Goal: Task Accomplishment & Management: Complete application form

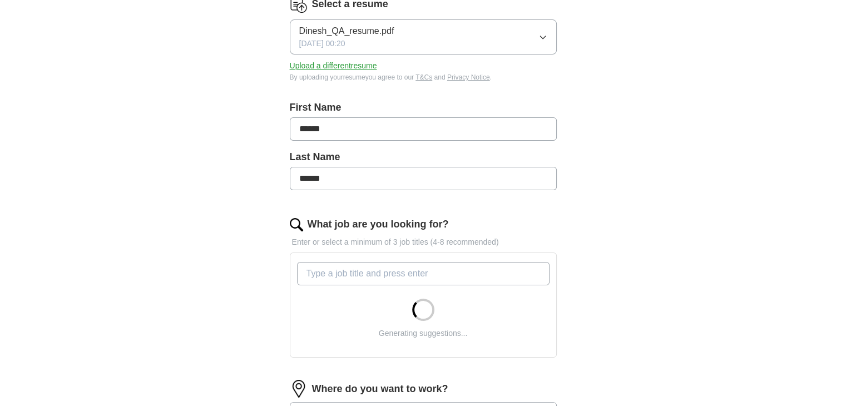
scroll to position [157, 0]
click at [363, 274] on input "What job are you looking for?" at bounding box center [423, 273] width 253 height 23
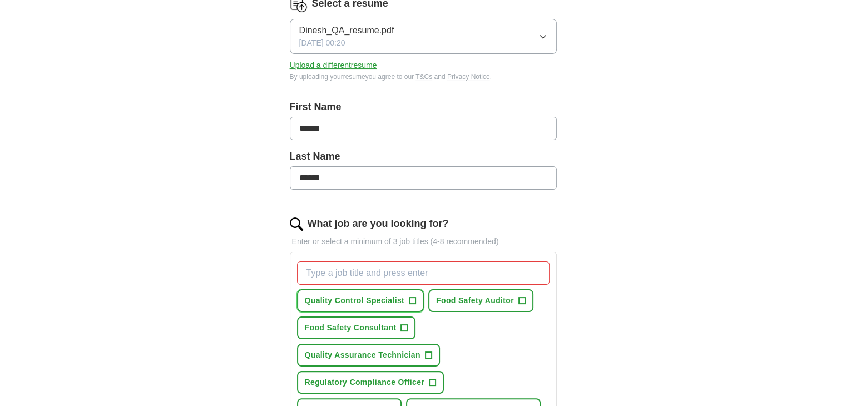
click at [410, 297] on span "+" at bounding box center [412, 301] width 7 height 9
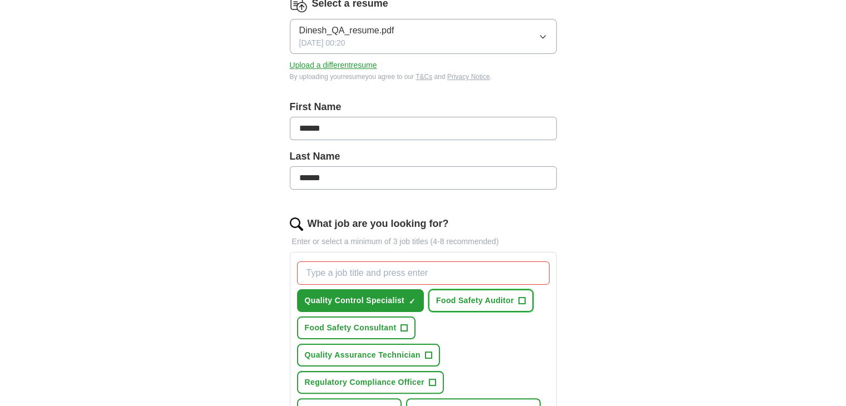
click at [527, 299] on button "Food Safety Auditor +" at bounding box center [480, 300] width 105 height 23
click at [398, 331] on button "Food Safety Consultant +" at bounding box center [356, 328] width 119 height 23
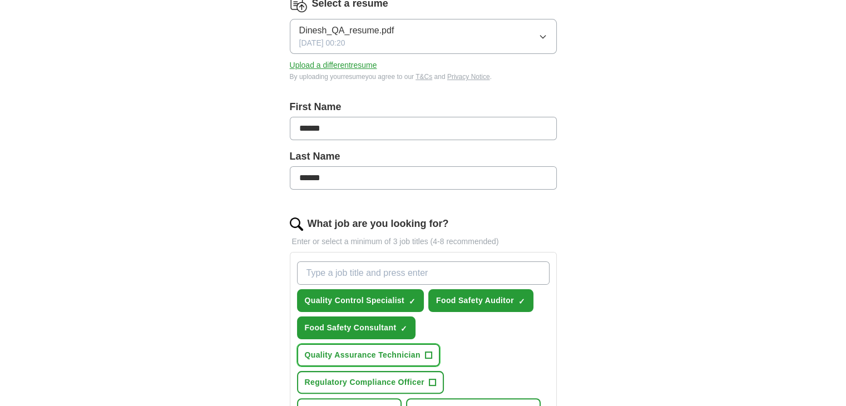
click at [425, 357] on span "+" at bounding box center [428, 355] width 7 height 9
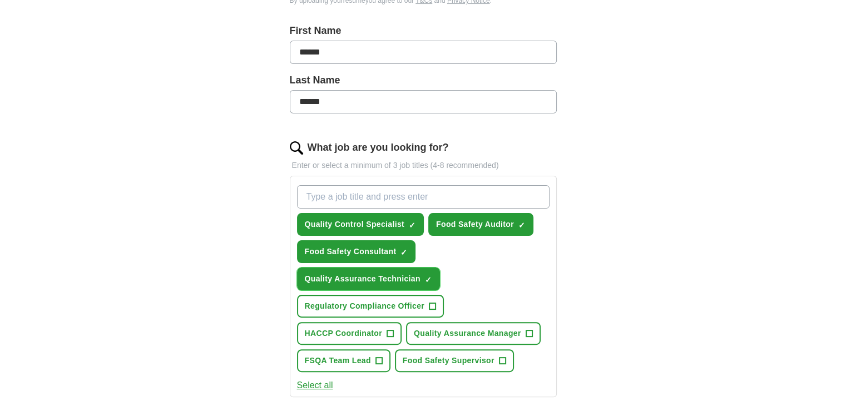
scroll to position [242, 0]
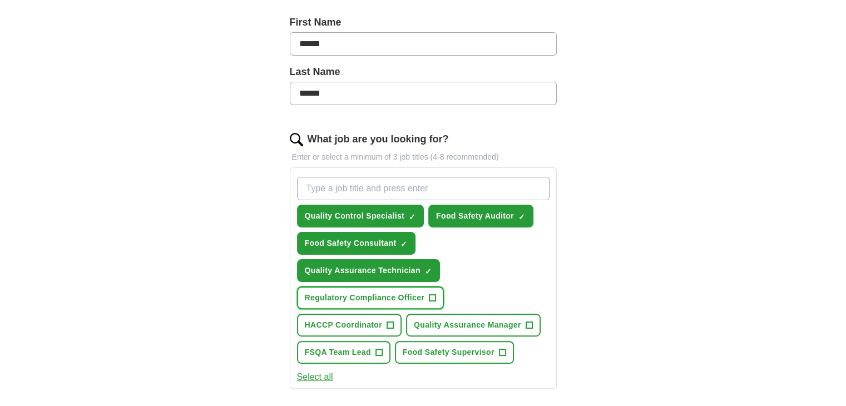
click at [434, 297] on span "+" at bounding box center [433, 298] width 7 height 9
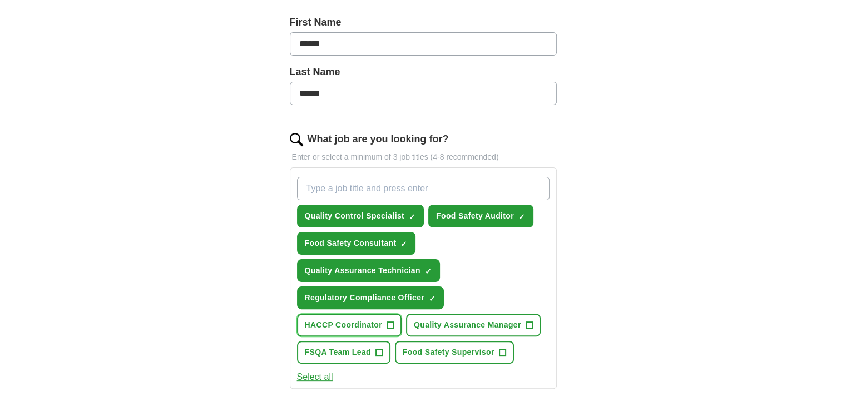
click at [392, 323] on span "+" at bounding box center [390, 325] width 7 height 9
click at [379, 349] on span "+" at bounding box center [379, 352] width 7 height 9
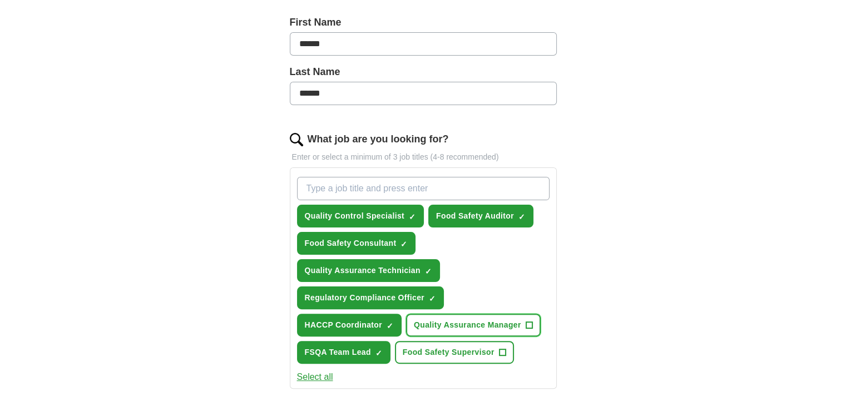
click at [522, 319] on button "Quality Assurance Manager +" at bounding box center [473, 325] width 135 height 23
click at [502, 351] on span "+" at bounding box center [502, 352] width 7 height 9
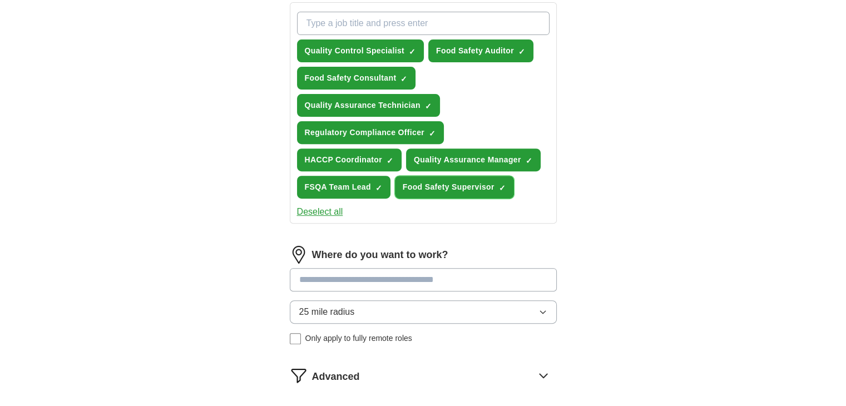
scroll to position [408, 0]
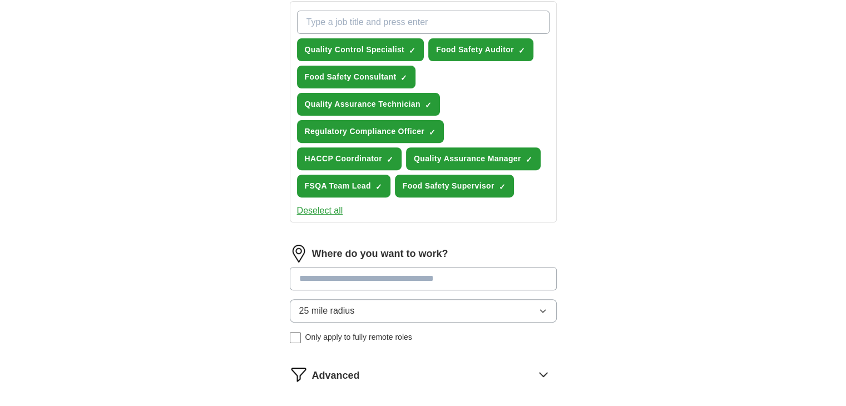
click at [411, 283] on input at bounding box center [423, 278] width 267 height 23
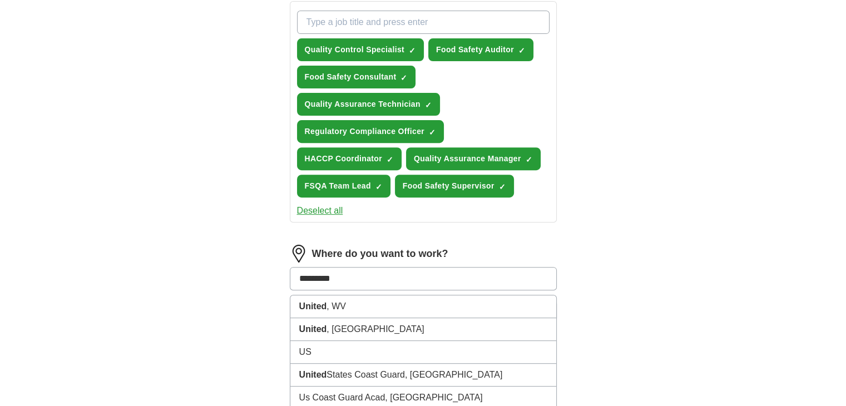
type input "**********"
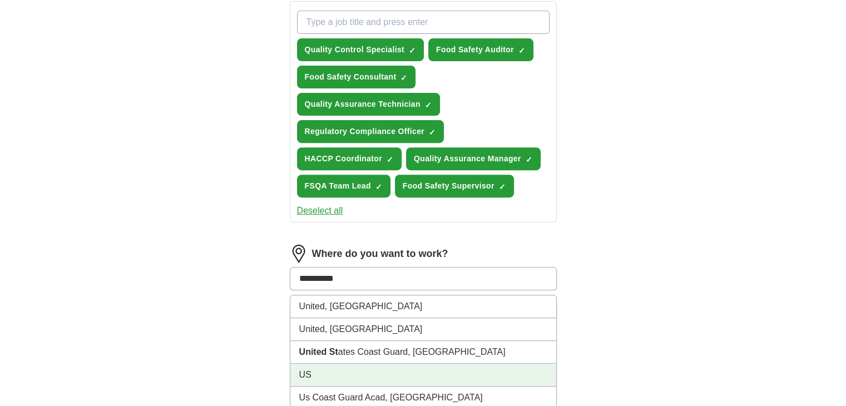
click at [354, 371] on li "US" at bounding box center [423, 375] width 266 height 23
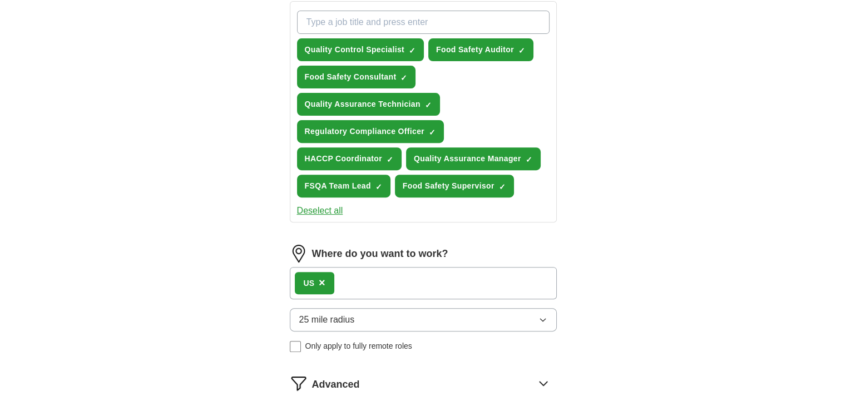
click at [386, 308] on button "25 mile radius" at bounding box center [423, 319] width 267 height 23
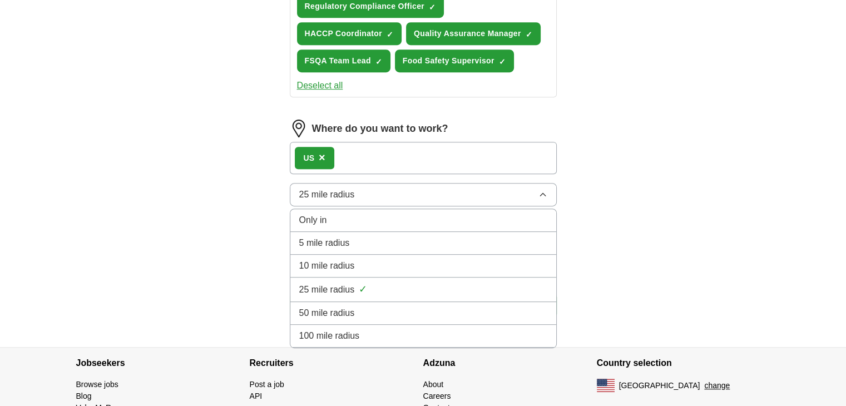
scroll to position [538, 0]
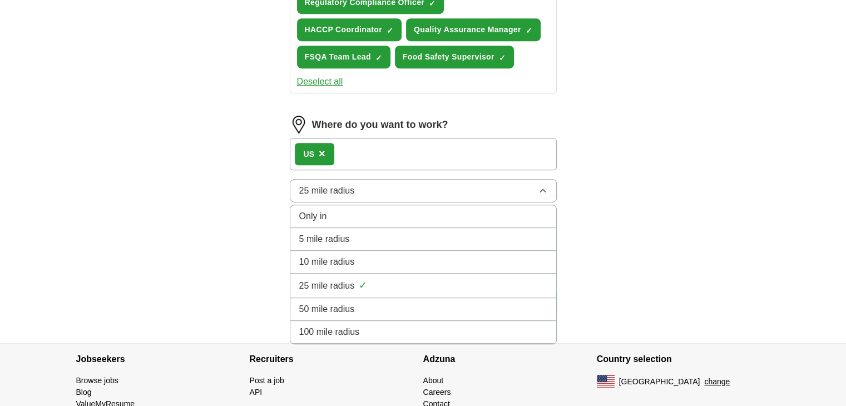
click at [361, 326] on div "100 mile radius" at bounding box center [423, 332] width 248 height 13
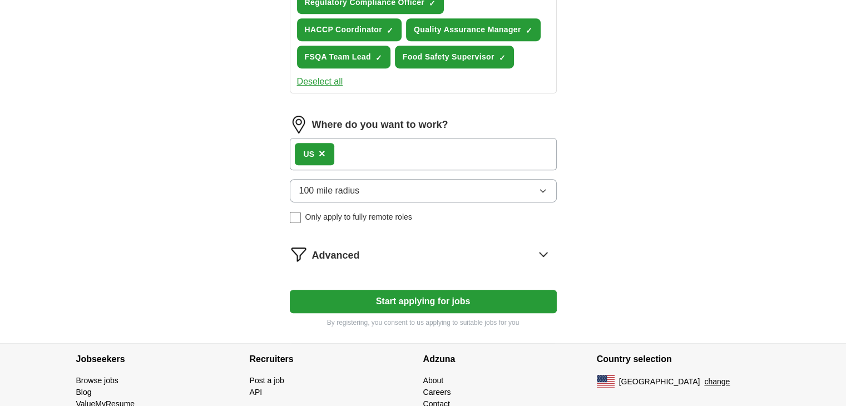
click at [411, 294] on button "Start applying for jobs" at bounding box center [423, 301] width 267 height 23
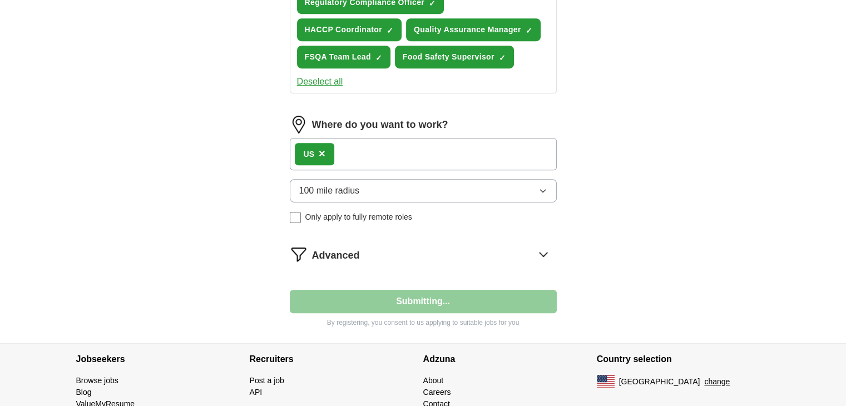
select select "**"
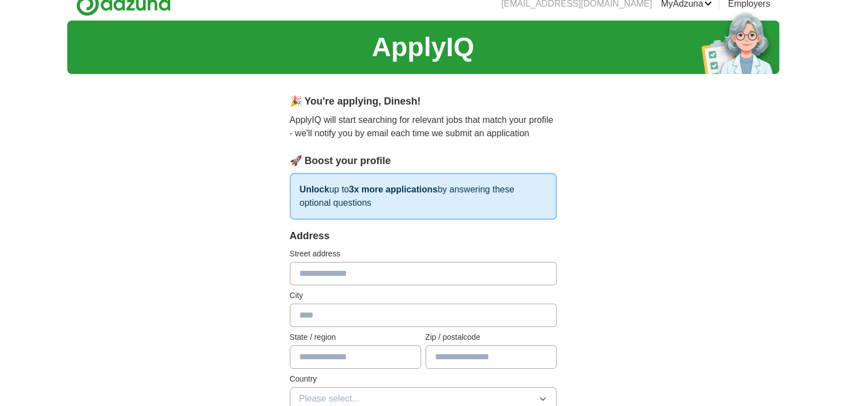
scroll to position [0, 0]
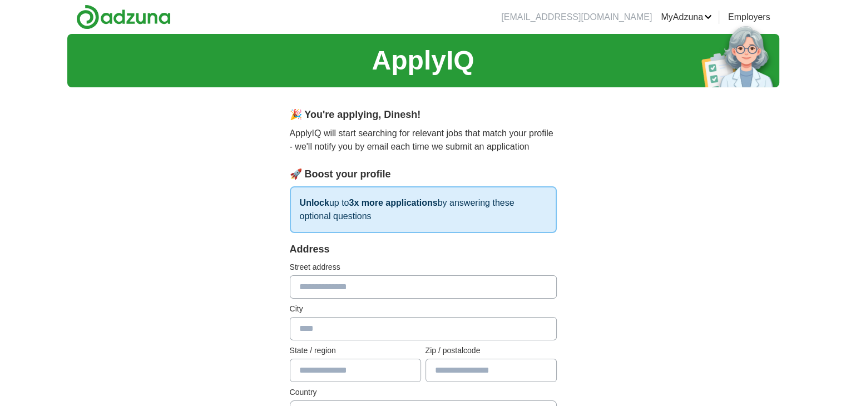
click at [365, 285] on input "text" at bounding box center [423, 286] width 267 height 23
type input "**********"
type input "********"
type input "**********"
type input "*****"
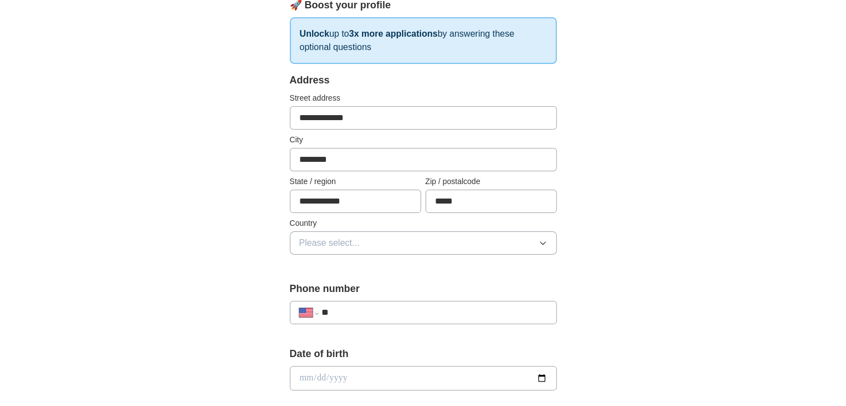
scroll to position [177, 0]
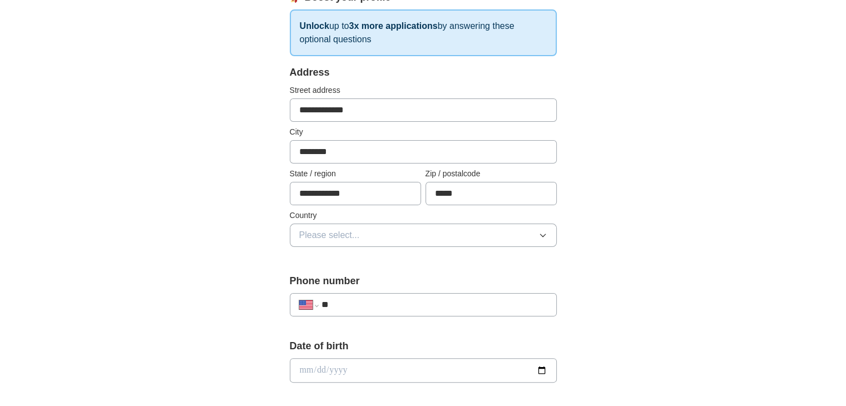
click at [383, 225] on button "Please select..." at bounding box center [423, 235] width 267 height 23
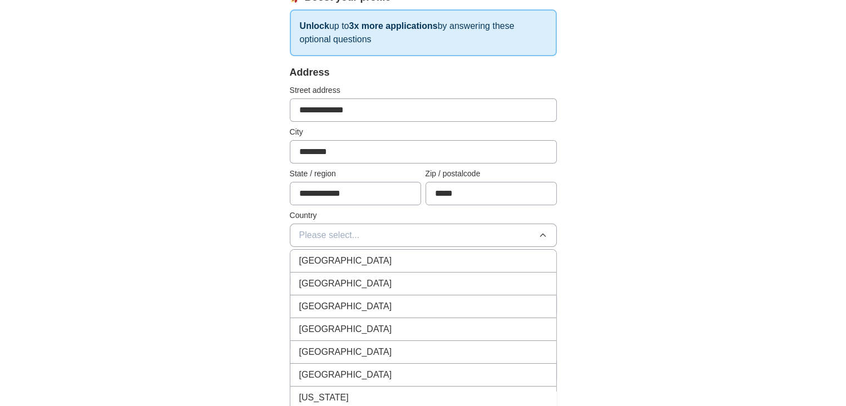
click at [387, 285] on div "[GEOGRAPHIC_DATA]" at bounding box center [423, 283] width 248 height 13
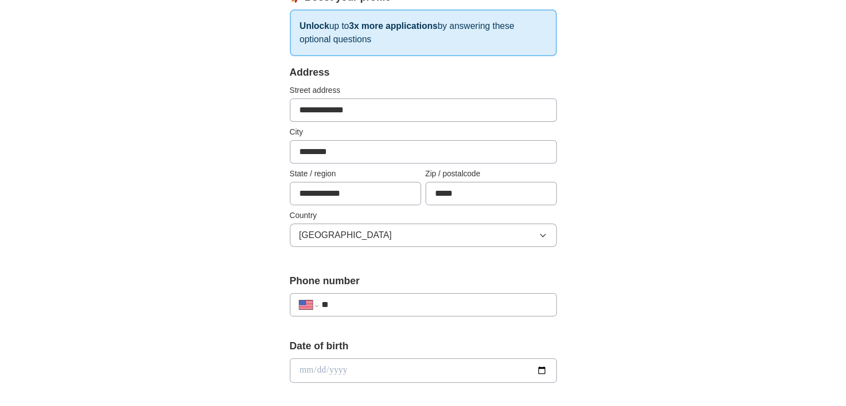
click at [387, 298] on input "**" at bounding box center [434, 304] width 226 height 13
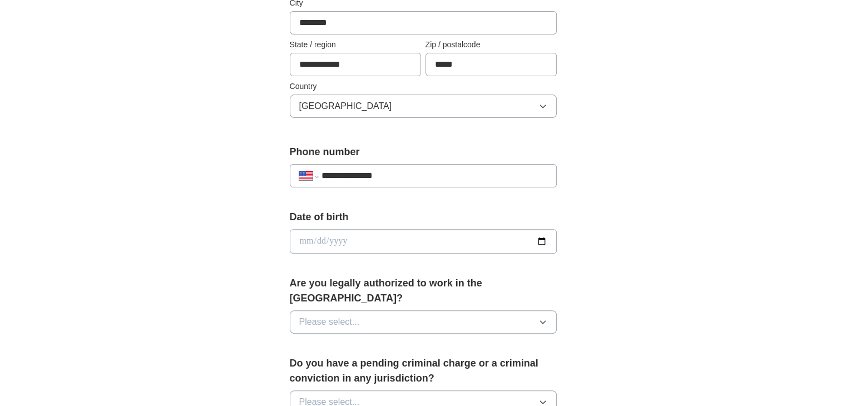
scroll to position [309, 0]
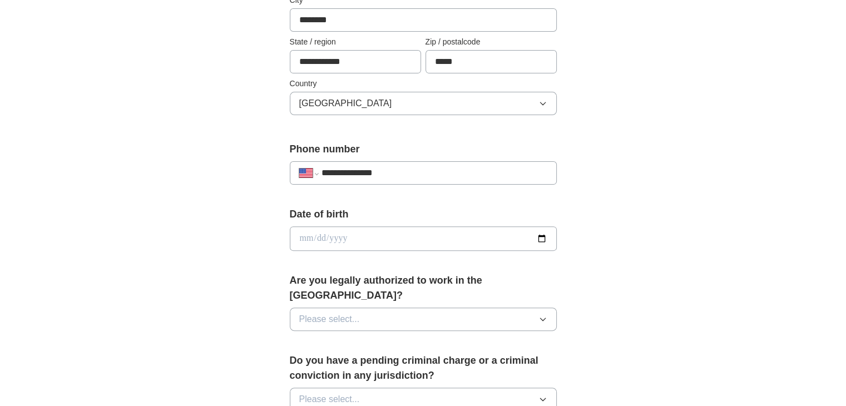
type input "**********"
click at [545, 241] on input "date" at bounding box center [423, 238] width 267 height 24
type input "**********"
click at [371, 308] on button "Please select..." at bounding box center [423, 319] width 267 height 23
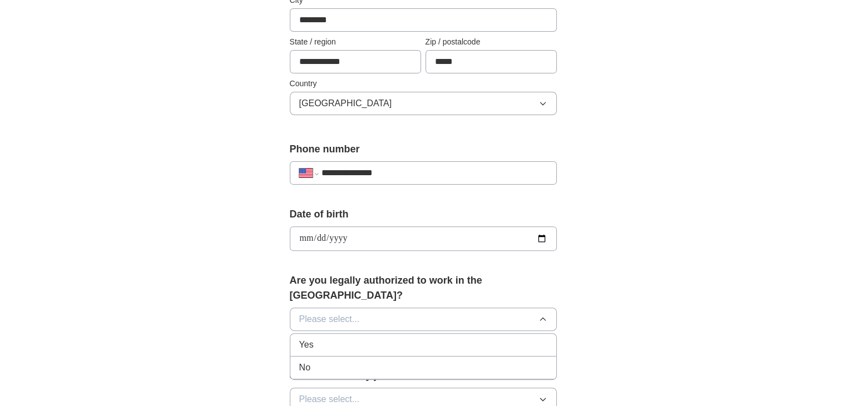
click at [352, 338] on div "Yes" at bounding box center [423, 344] width 248 height 13
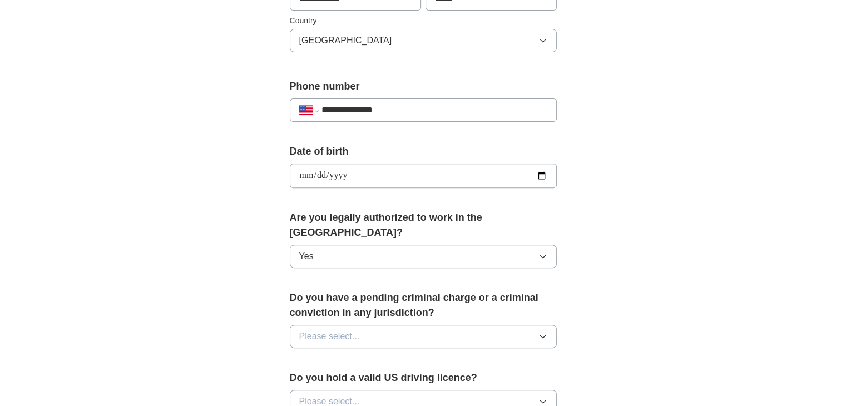
scroll to position [373, 0]
click at [357, 329] on span "Please select..." at bounding box center [329, 335] width 61 height 13
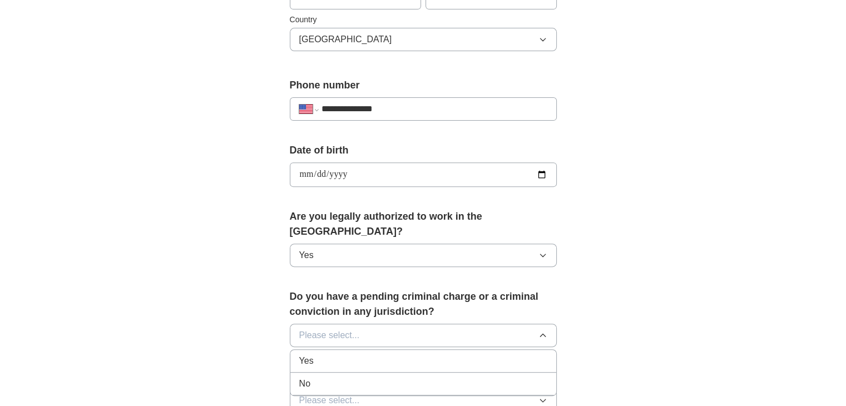
click at [351, 354] on div "Yes" at bounding box center [423, 360] width 248 height 13
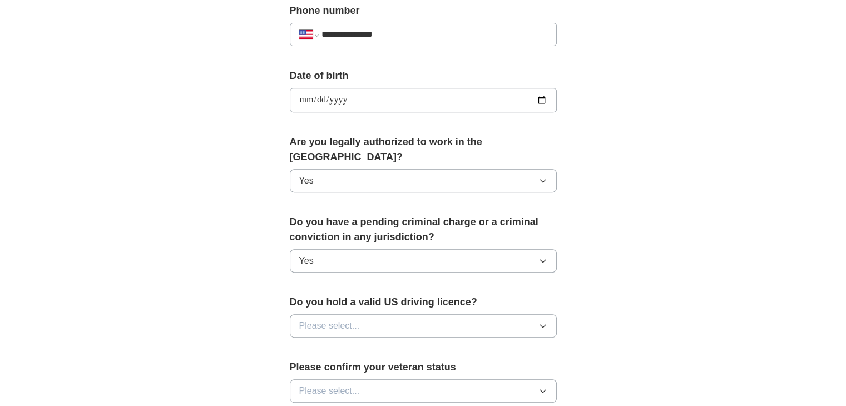
click at [358, 250] on button "Yes" at bounding box center [423, 260] width 267 height 23
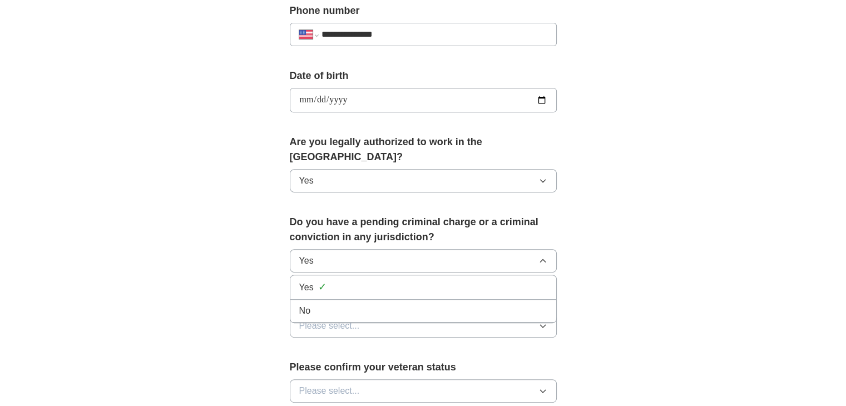
click at [358, 250] on button "Yes" at bounding box center [423, 260] width 267 height 23
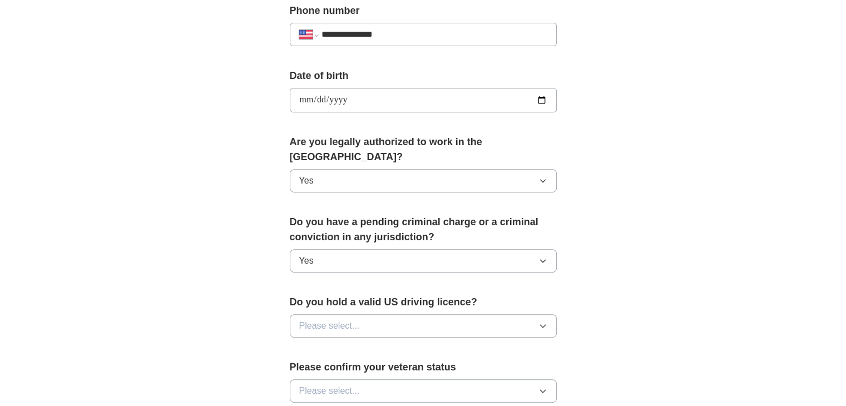
click at [362, 249] on button "Yes" at bounding box center [423, 260] width 267 height 23
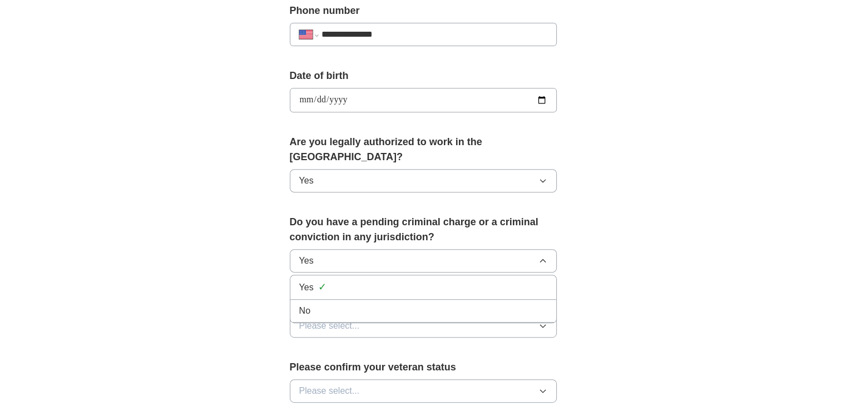
click at [336, 300] on li "No" at bounding box center [423, 311] width 266 height 23
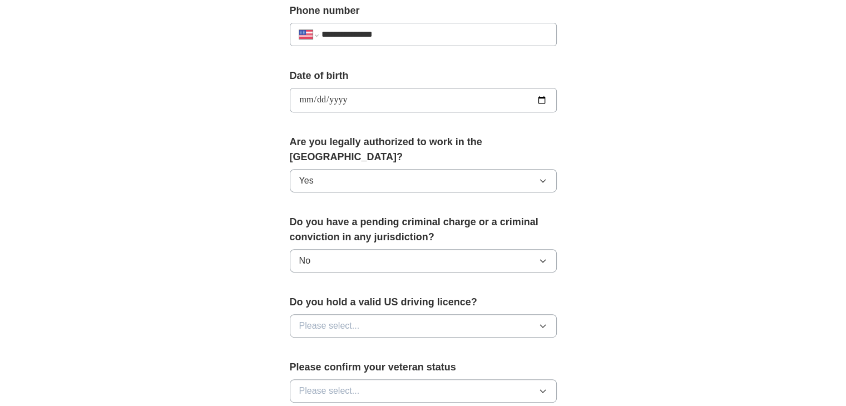
click at [349, 314] on button "Please select..." at bounding box center [423, 325] width 267 height 23
click at [337, 345] on div "Yes" at bounding box center [423, 351] width 248 height 13
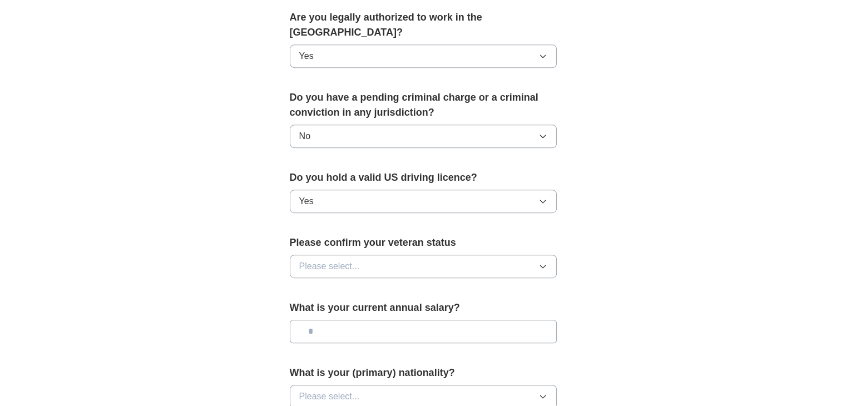
scroll to position [588, 0]
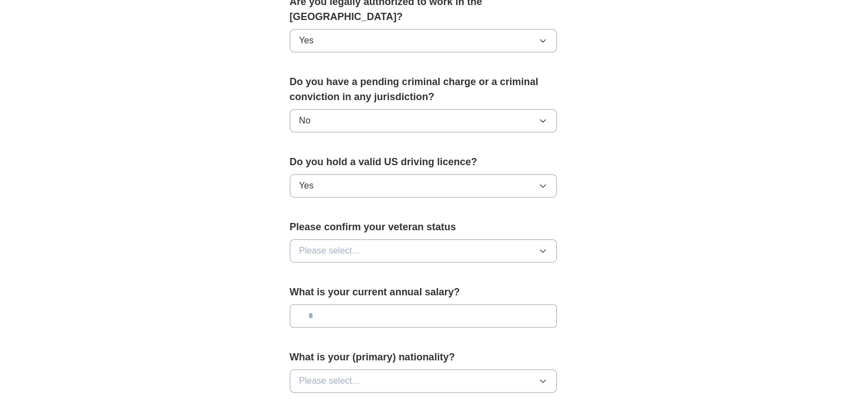
click at [361, 239] on button "Please select..." at bounding box center [423, 250] width 267 height 23
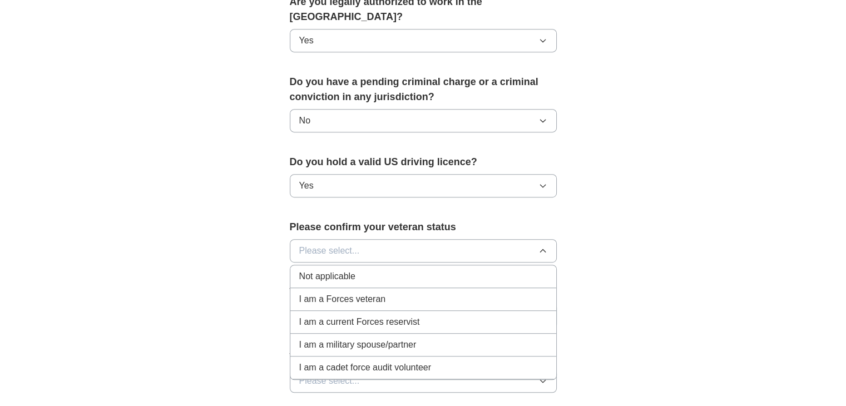
click at [347, 270] on span "Not applicable" at bounding box center [327, 276] width 56 height 13
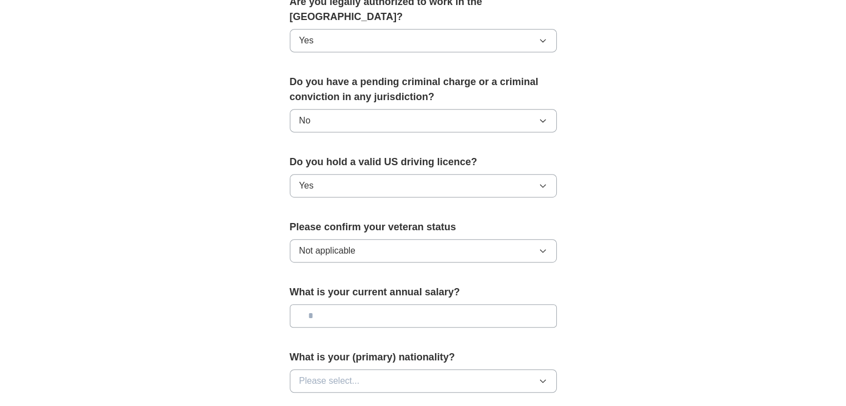
click at [360, 239] on button "Not applicable" at bounding box center [423, 250] width 267 height 23
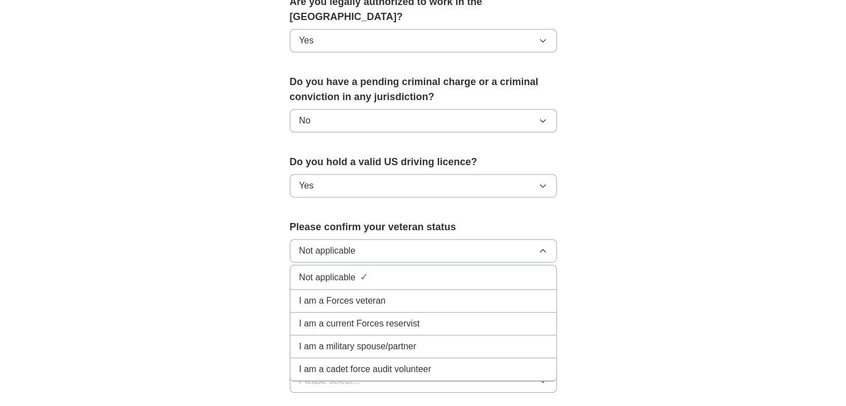
click at [341, 271] on span "Not applicable" at bounding box center [327, 277] width 56 height 13
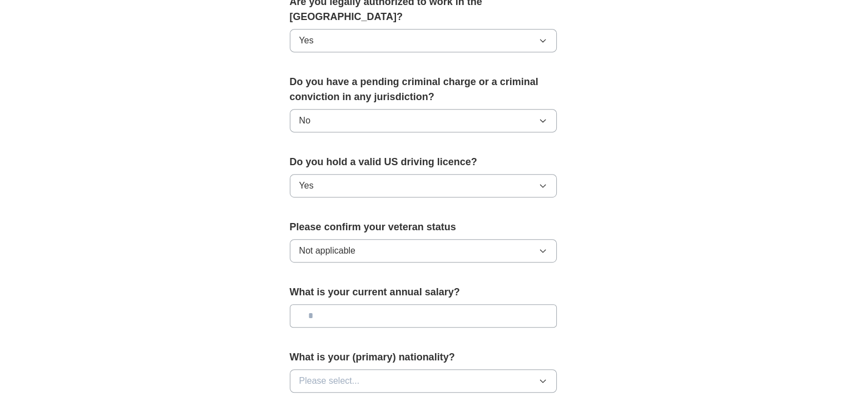
click at [349, 304] on input "text" at bounding box center [423, 315] width 267 height 23
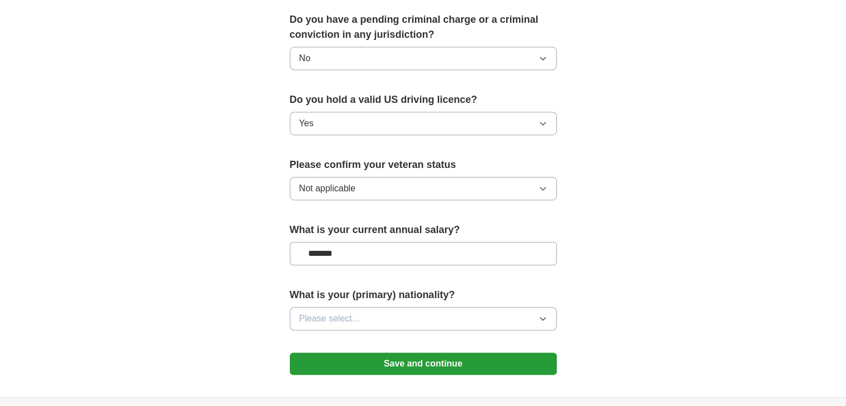
type input "*******"
click at [349, 312] on span "Please select..." at bounding box center [329, 318] width 61 height 13
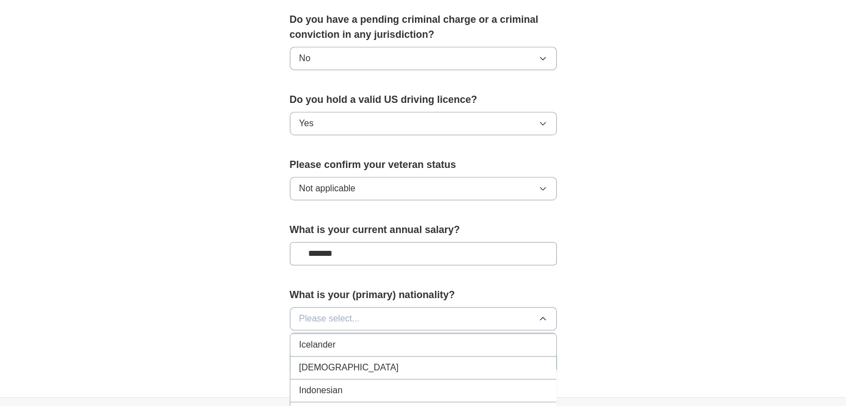
scroll to position [1801, 0]
click at [338, 362] on div "[DEMOGRAPHIC_DATA]" at bounding box center [423, 368] width 248 height 13
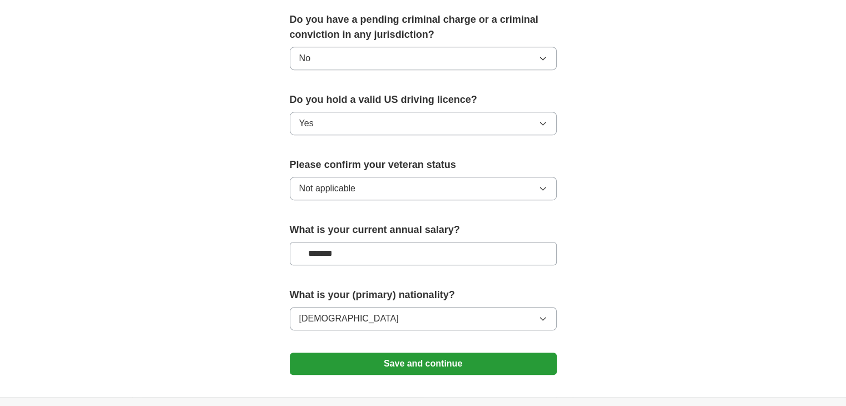
click at [358, 353] on button "Save and continue" at bounding box center [423, 364] width 267 height 22
